Goal: Navigation & Orientation: Find specific page/section

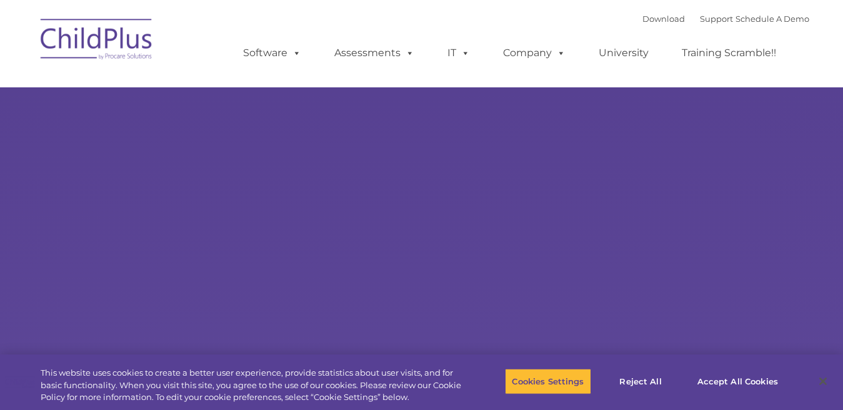
select select "MEDIUM"
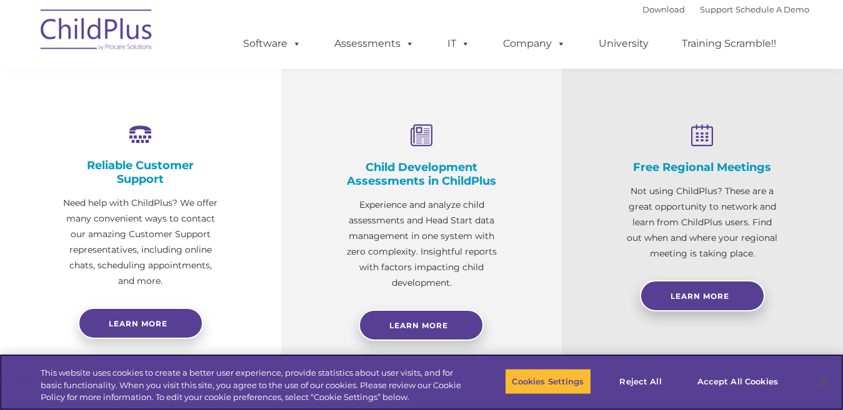
scroll to position [441, 0]
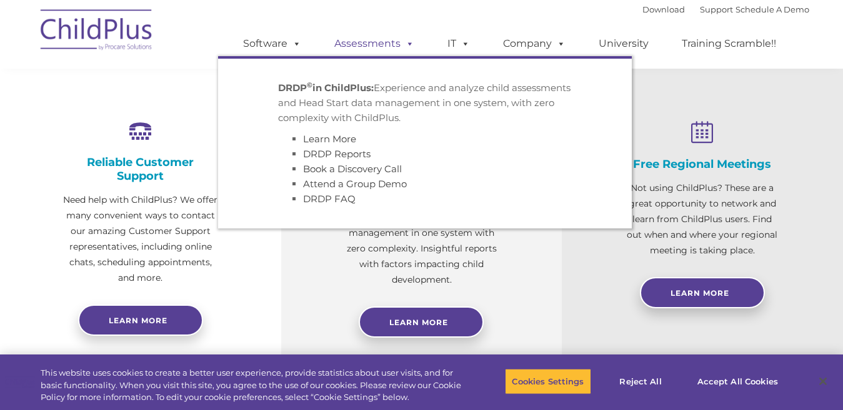
click at [355, 42] on link "Assessments" at bounding box center [374, 43] width 105 height 25
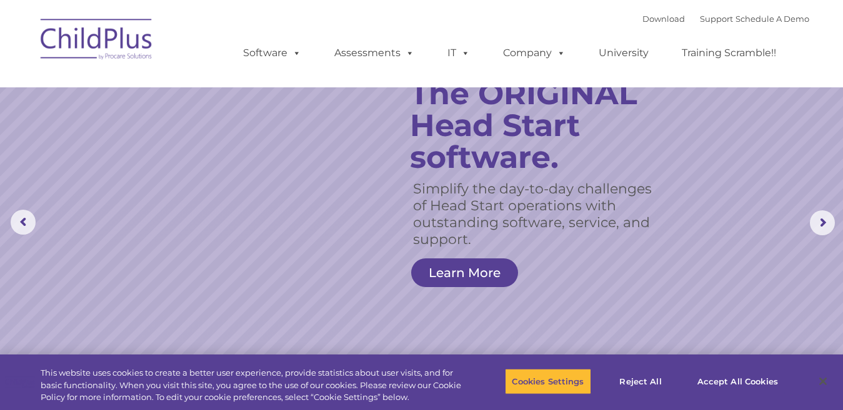
scroll to position [0, 0]
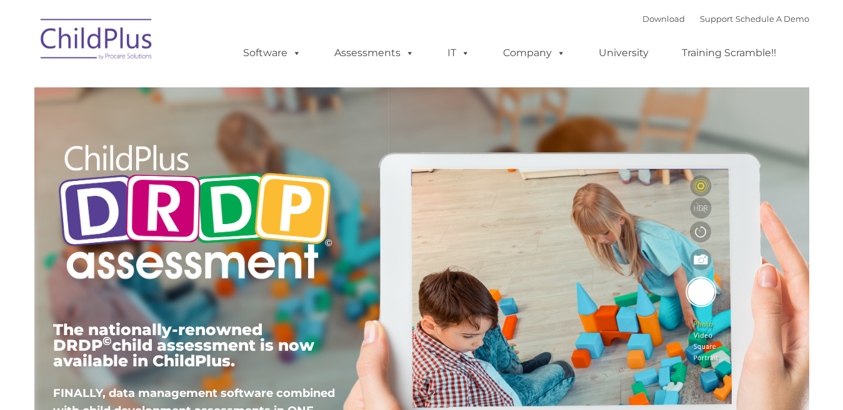
click at [354, 39] on ul "Software ChildPlus: The original and most widely-used Head Start data managemen…" at bounding box center [513, 53] width 591 height 50
type input ""
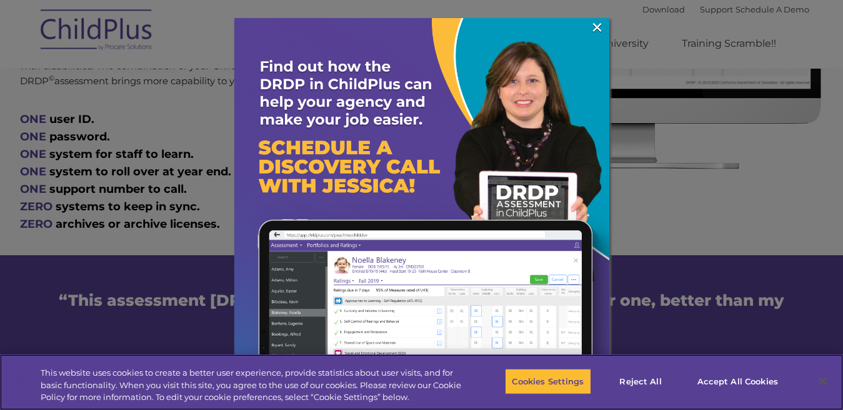
scroll to position [766, 0]
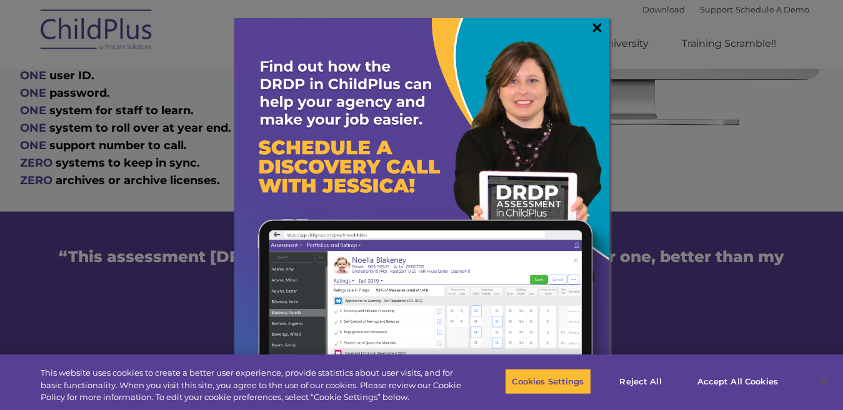
click at [595, 27] on link "×" at bounding box center [597, 27] width 14 height 12
